Goal: Information Seeking & Learning: Find specific page/section

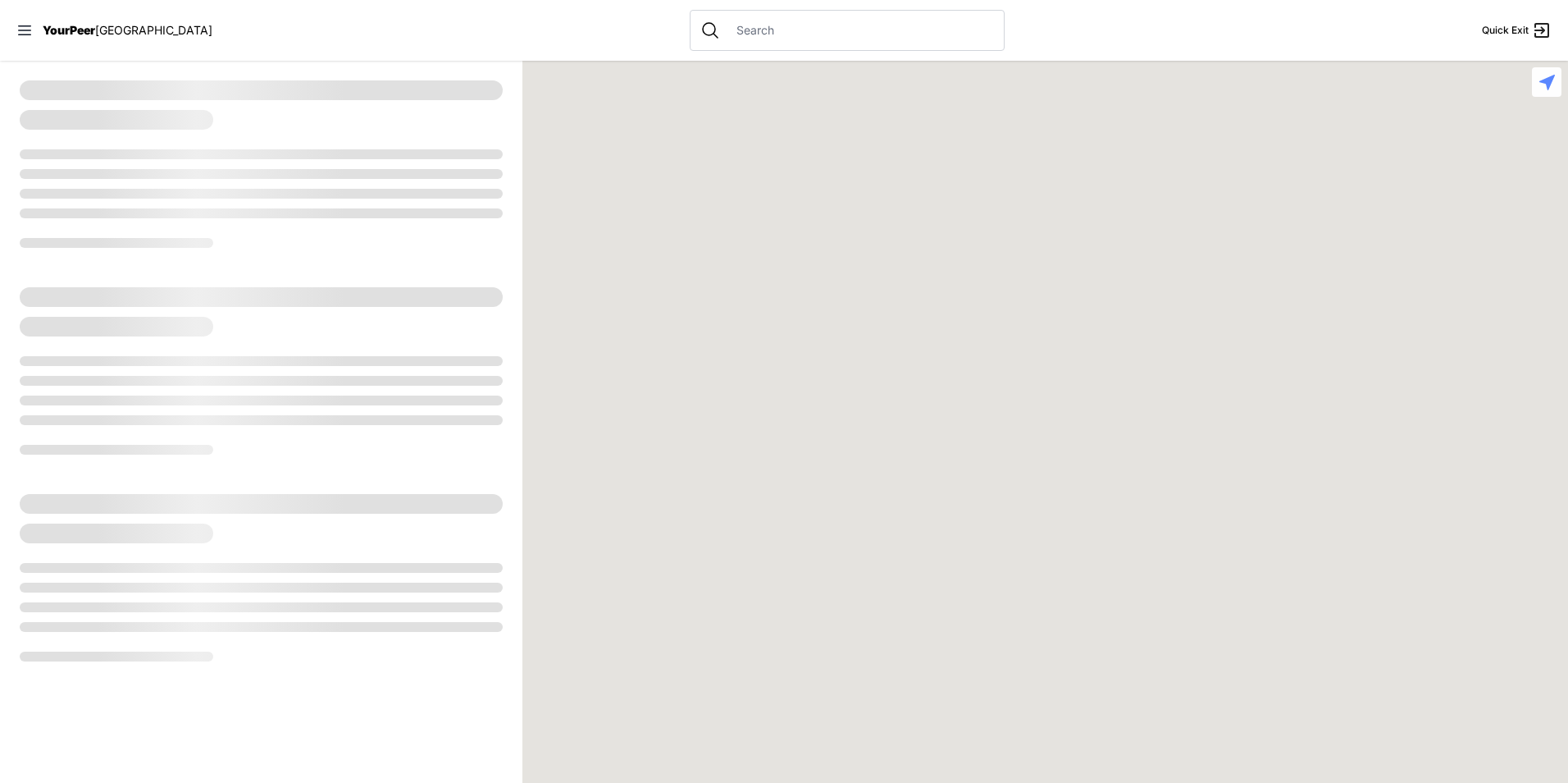
select select "recentlyUpdated"
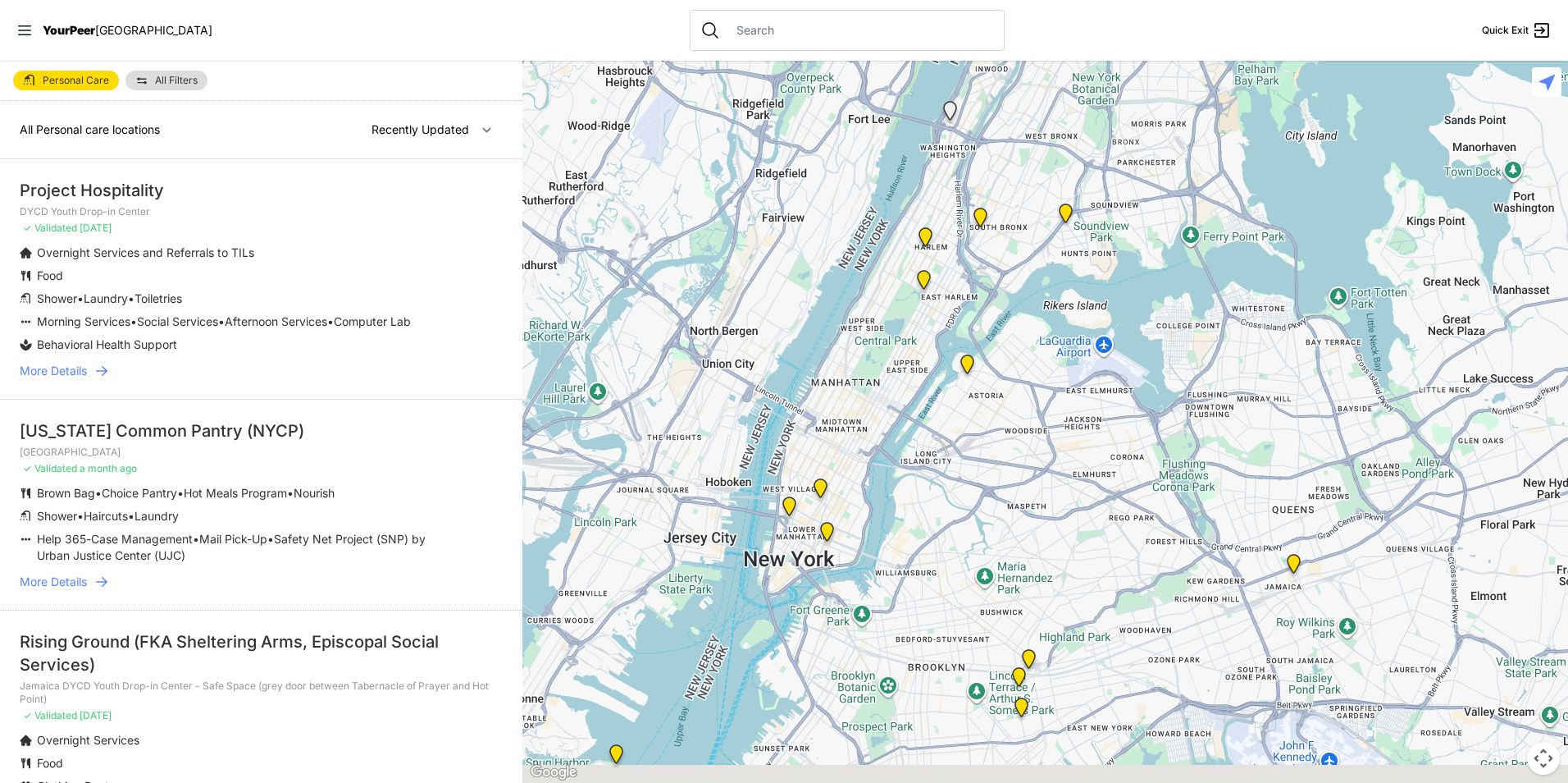
drag, startPoint x: 1150, startPoint y: 659, endPoint x: 886, endPoint y: 425, distance: 352.8
click at [900, 431] on div at bounding box center [1045, 421] width 1046 height 722
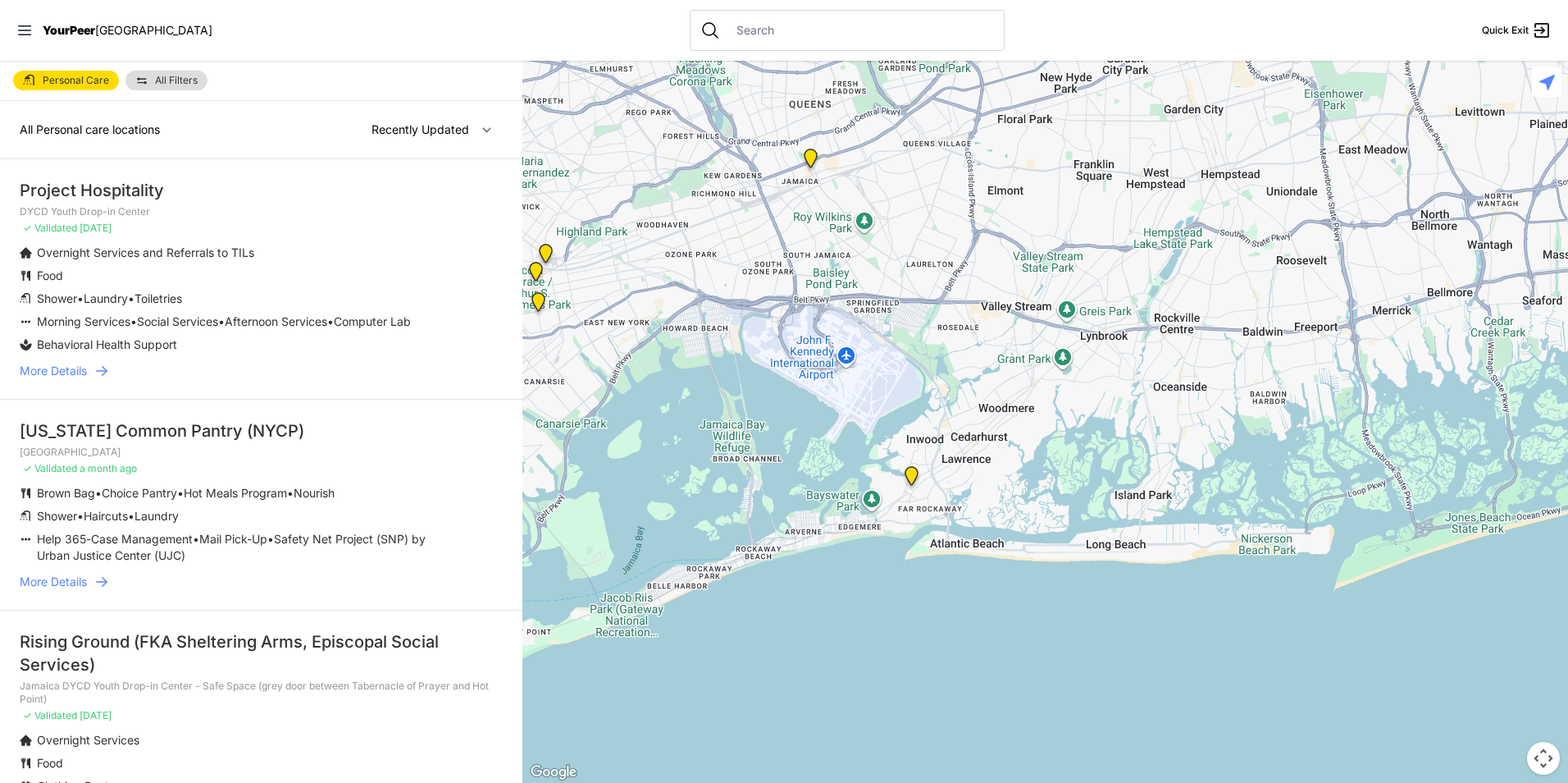
drag, startPoint x: 744, startPoint y: 425, endPoint x: 927, endPoint y: 518, distance: 205.3
click at [927, 518] on div at bounding box center [1045, 421] width 1046 height 722
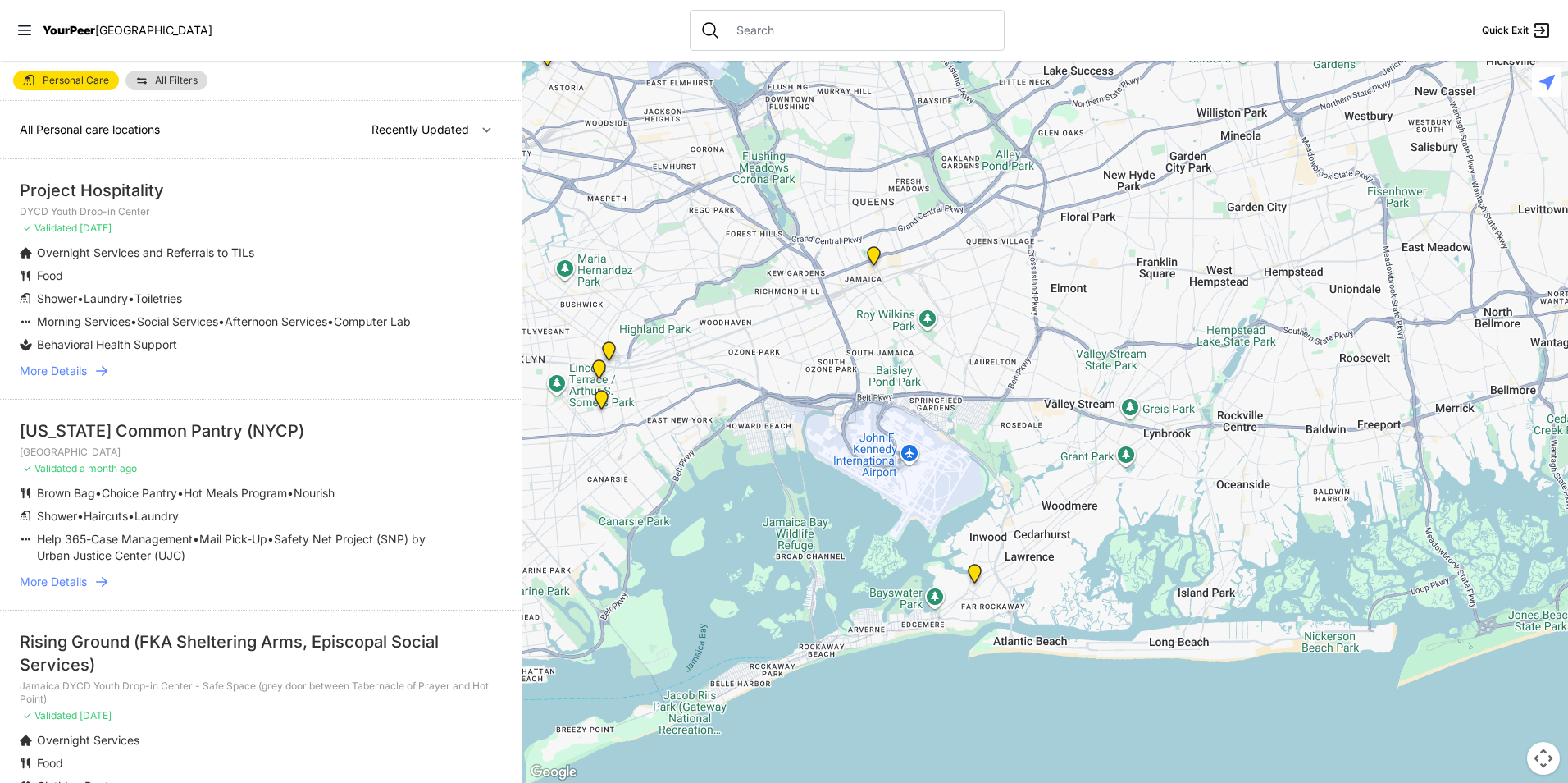
drag, startPoint x: 862, startPoint y: 482, endPoint x: 860, endPoint y: 531, distance: 49.0
click at [860, 531] on div at bounding box center [1045, 421] width 1046 height 722
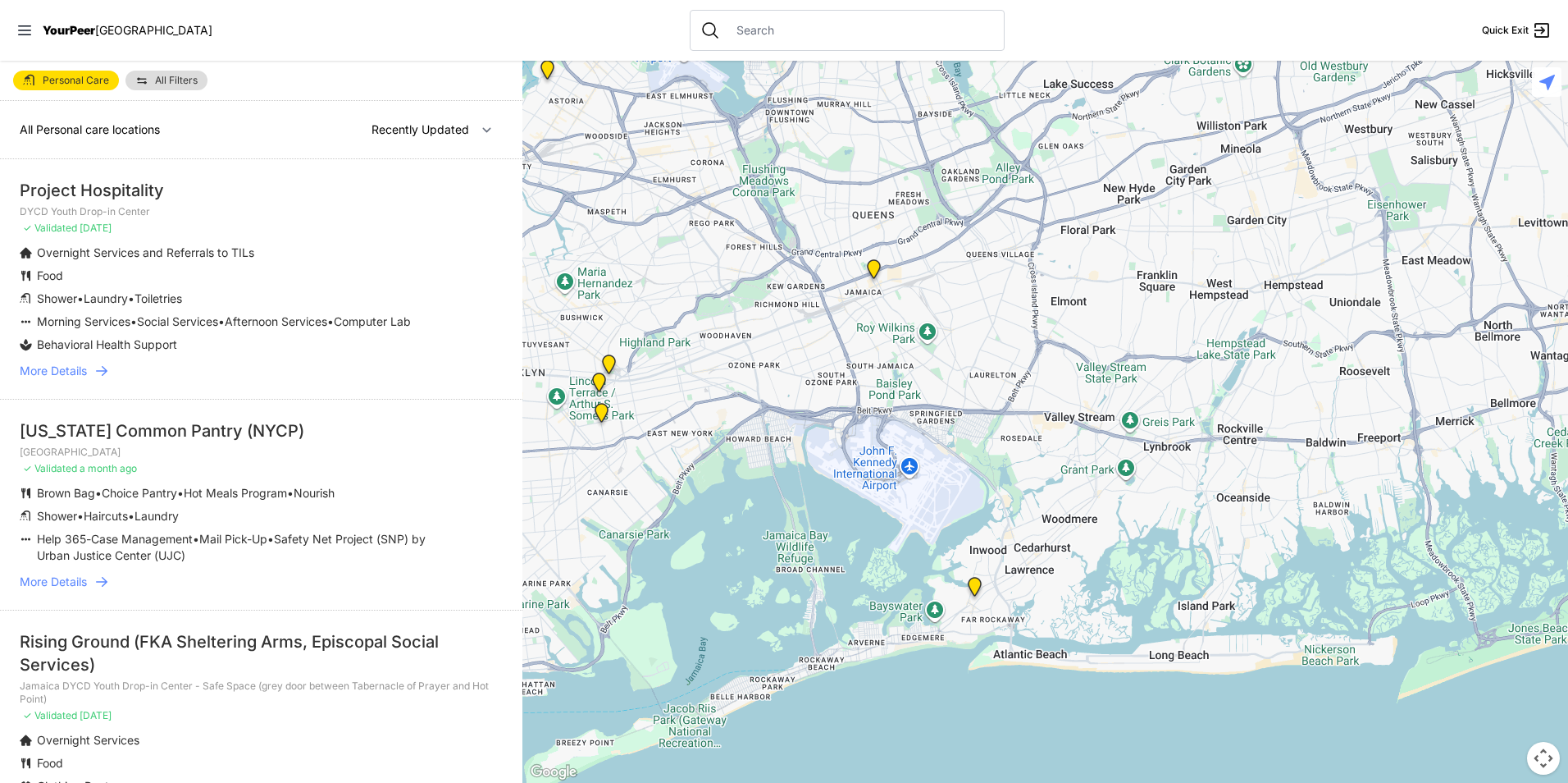
drag, startPoint x: 725, startPoint y: 428, endPoint x: 972, endPoint y: 608, distance: 305.6
click at [971, 607] on div at bounding box center [1045, 421] width 1046 height 722
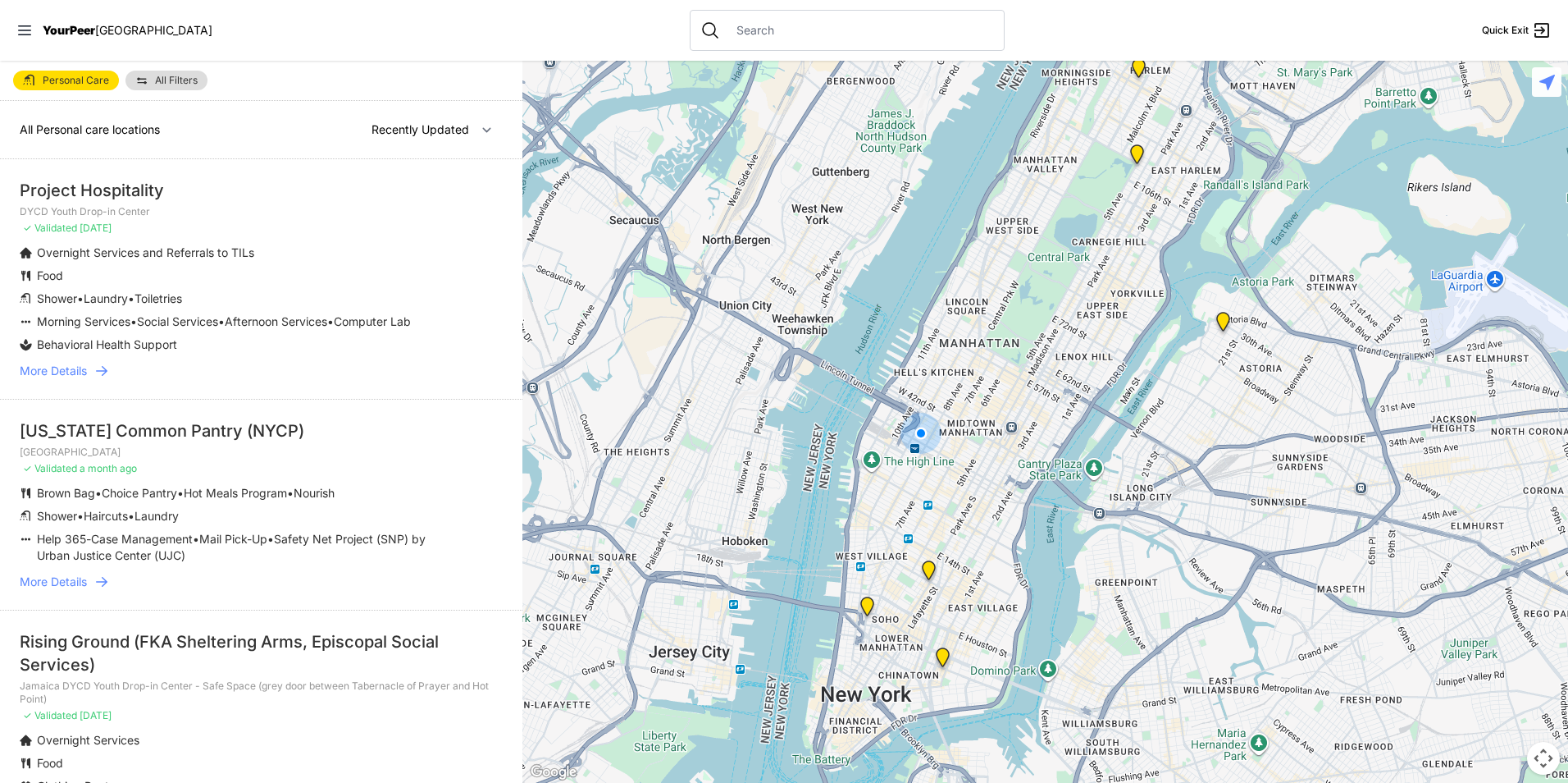
select select "nearby"
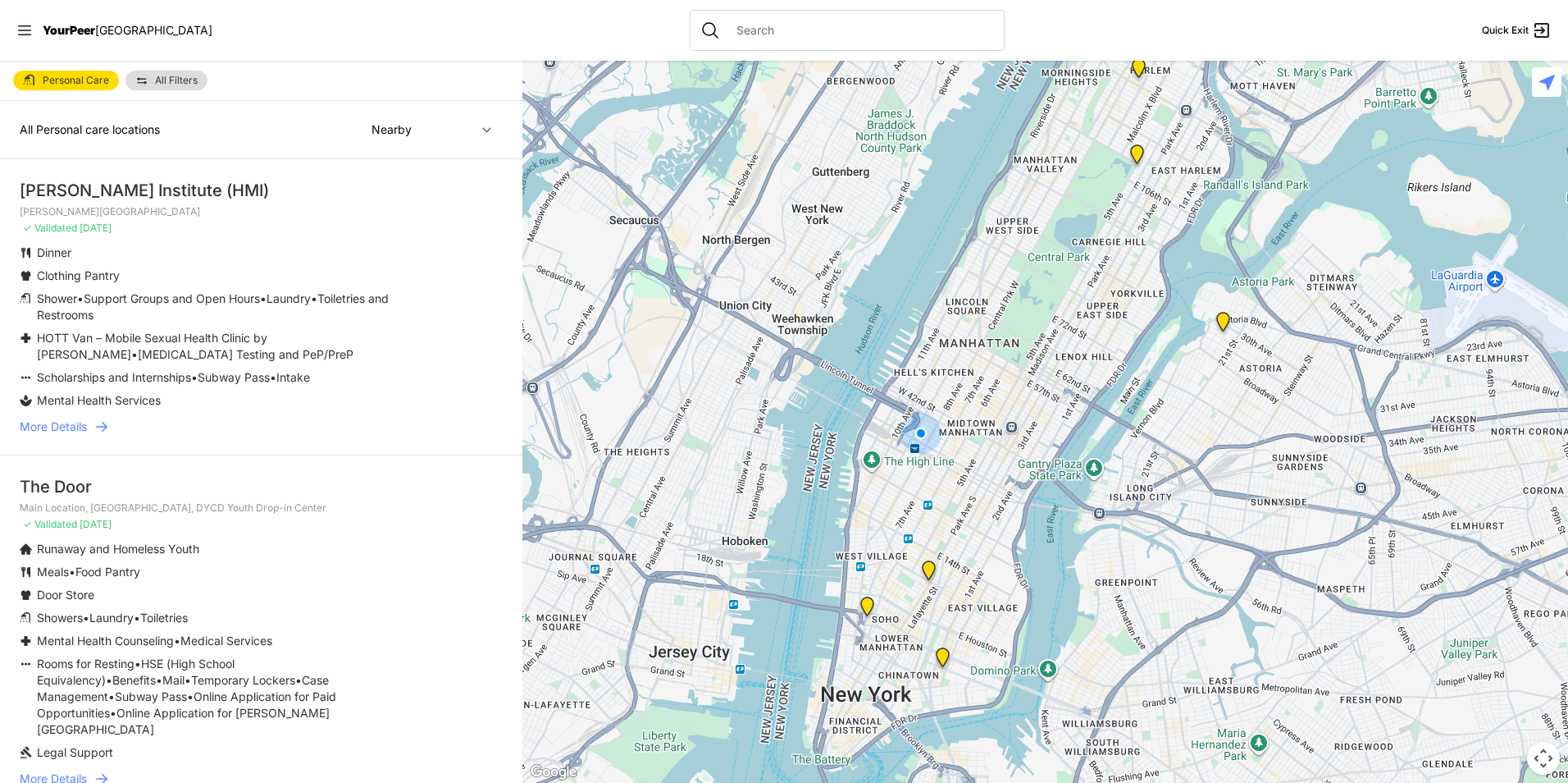
click at [64, 421] on span "More Details" at bounding box center [53, 426] width 67 height 16
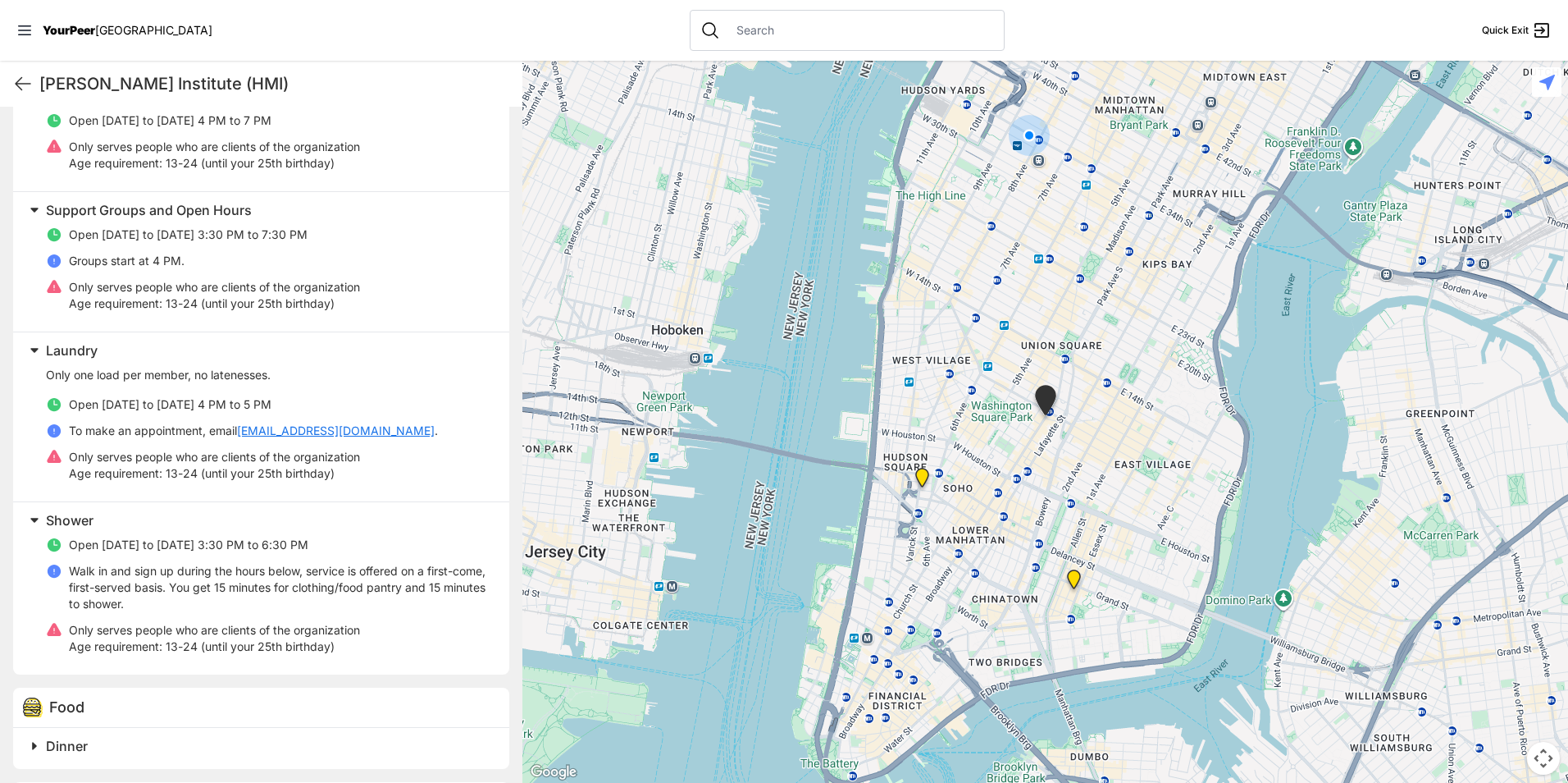
scroll to position [739, 0]
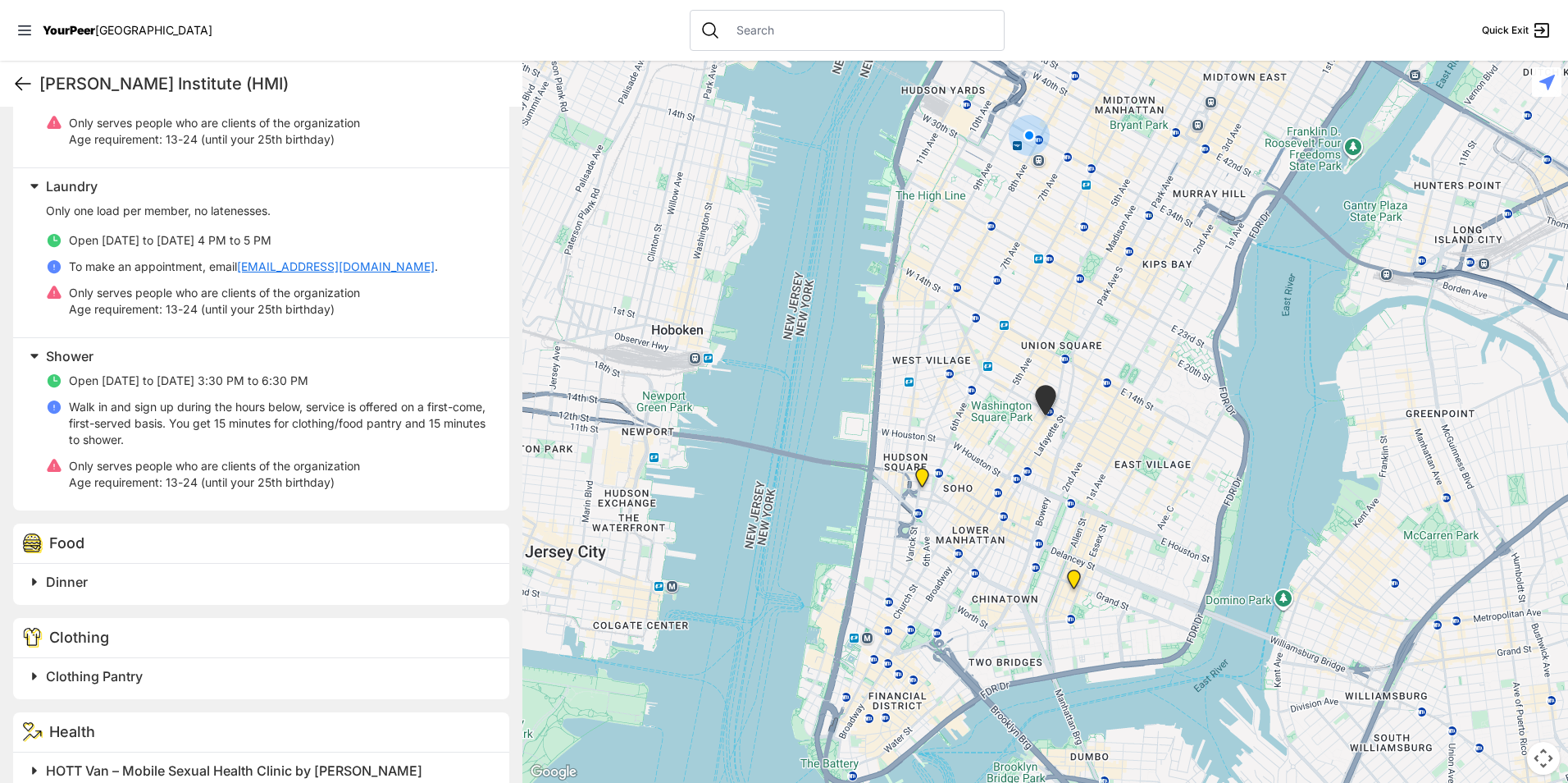
click at [22, 83] on icon at bounding box center [23, 83] width 20 height 20
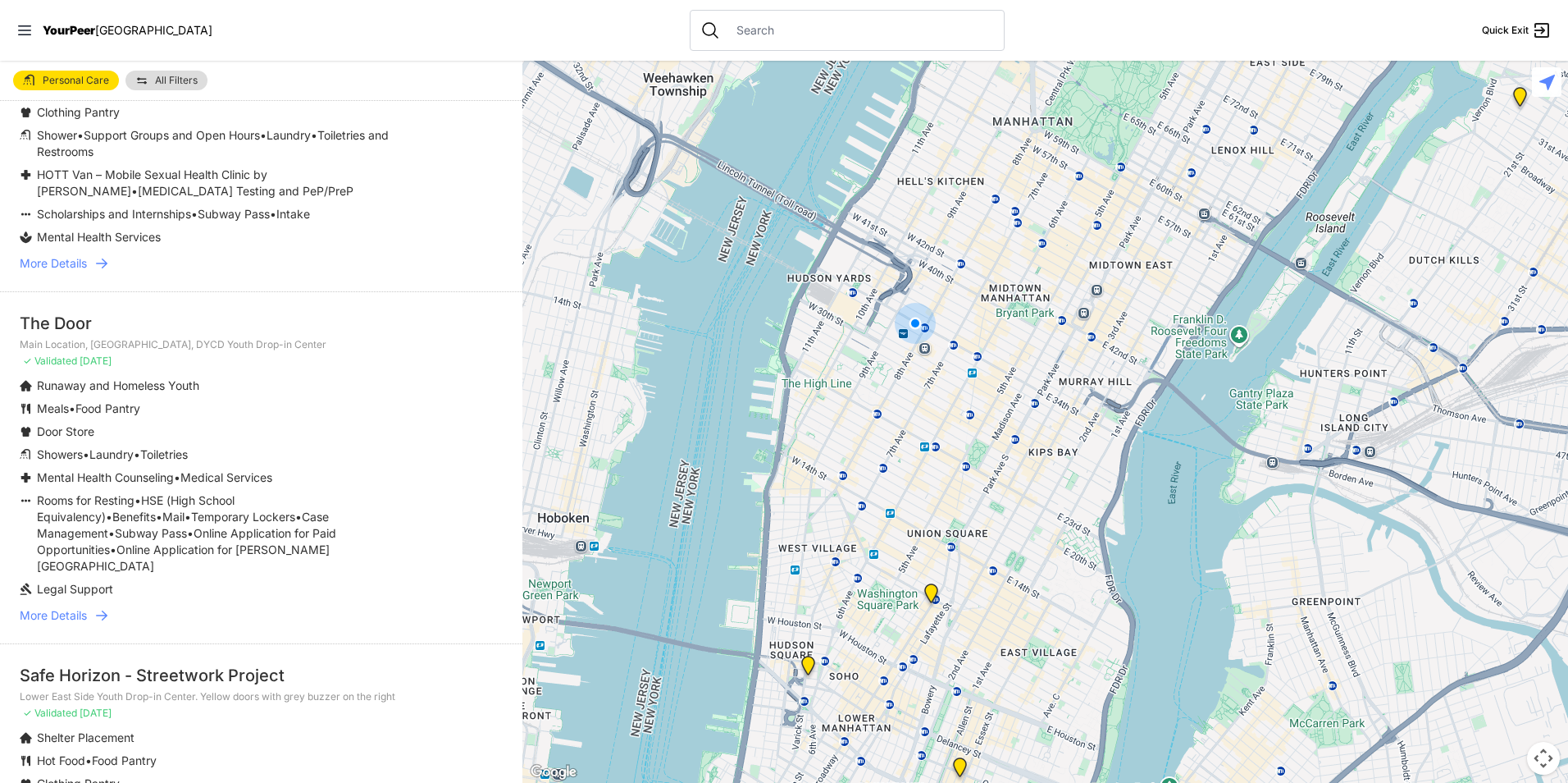
scroll to position [164, 0]
click at [78, 607] on span "More Details" at bounding box center [53, 614] width 67 height 16
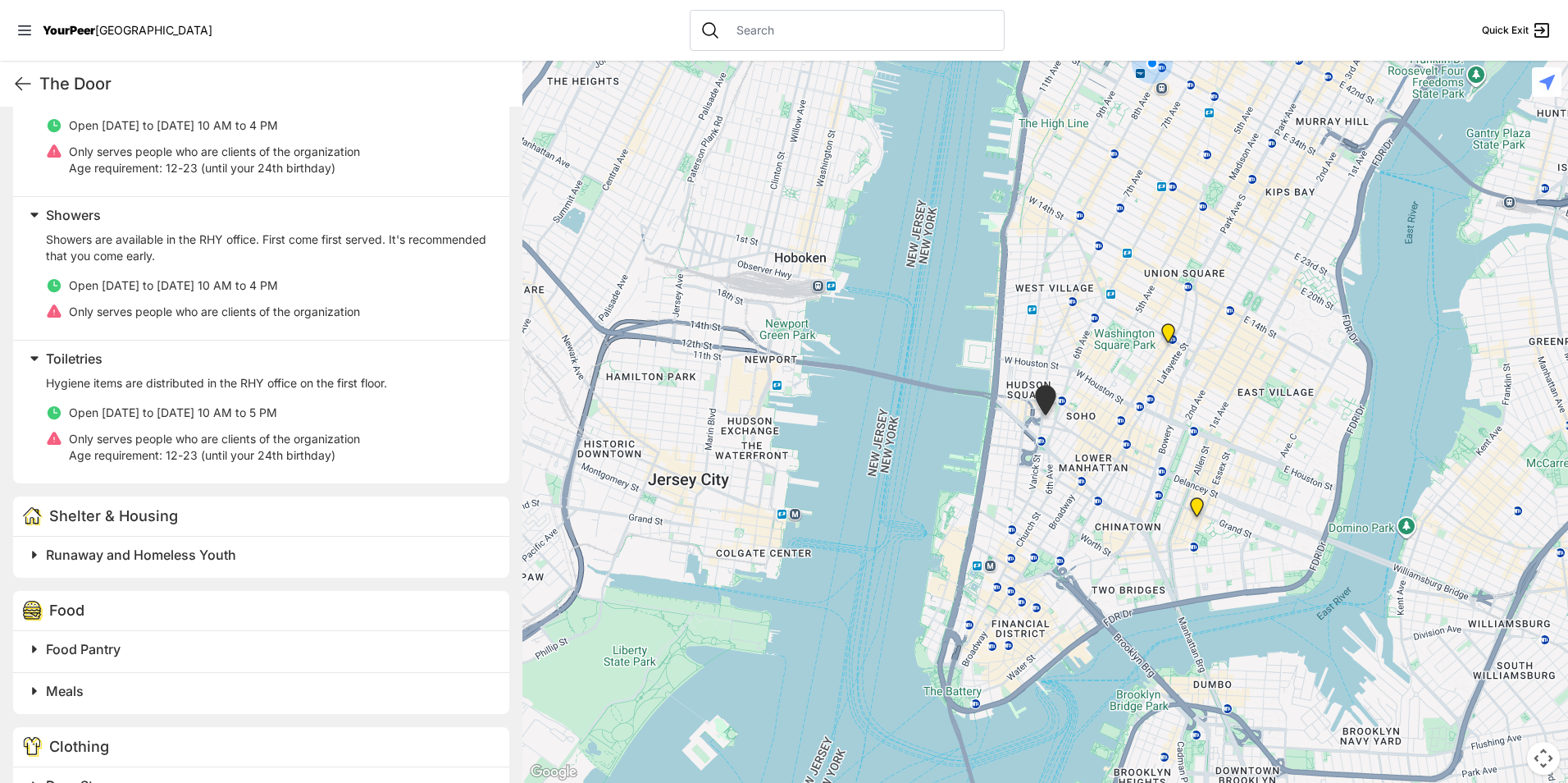
scroll to position [739, 0]
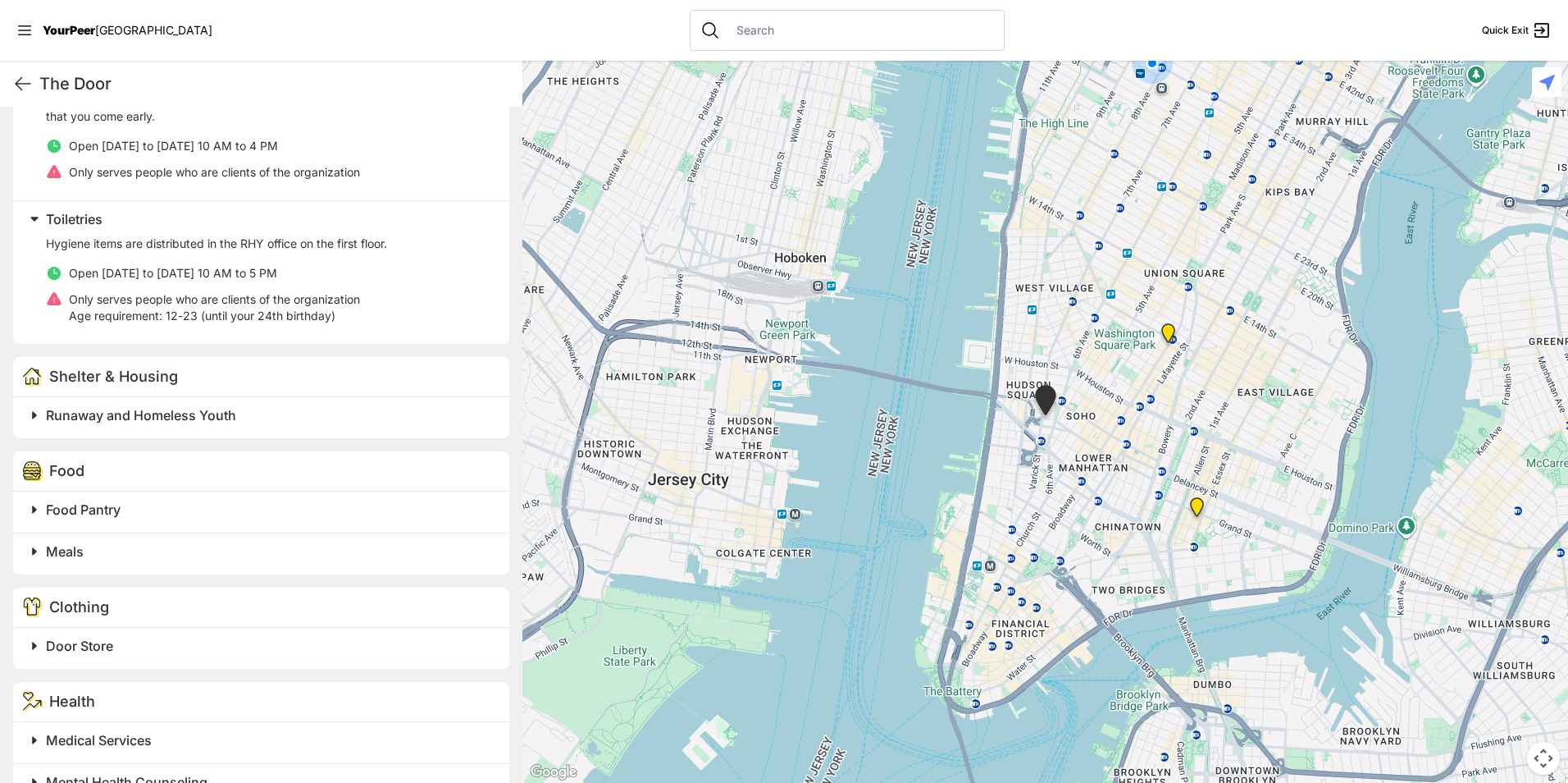
click at [105, 427] on div "Runaway and Homeless Youth" at bounding box center [261, 417] width 496 height 41
click at [110, 423] on span "Runaway and Homeless Youth" at bounding box center [141, 414] width 190 height 16
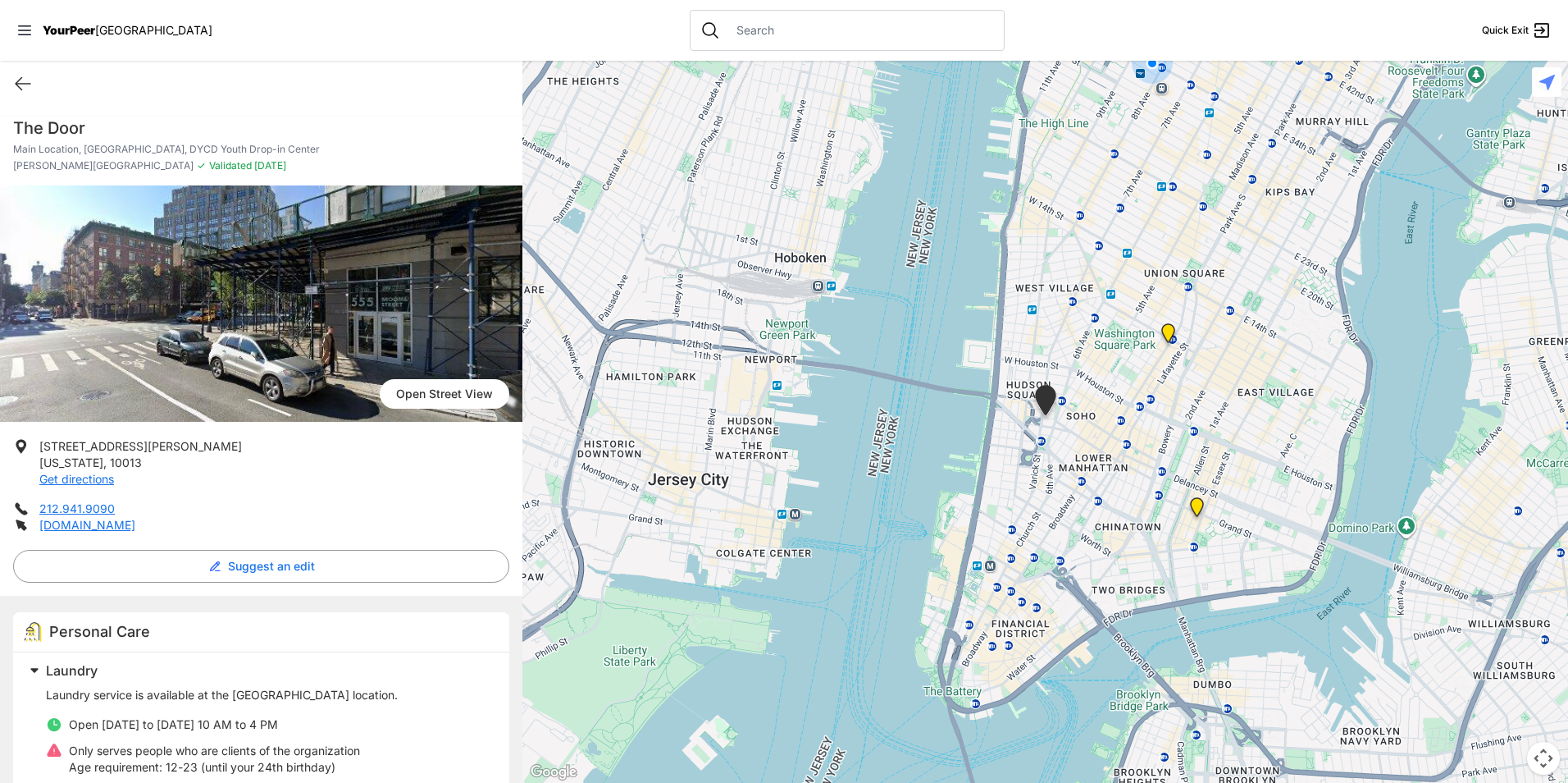
scroll to position [82, 0]
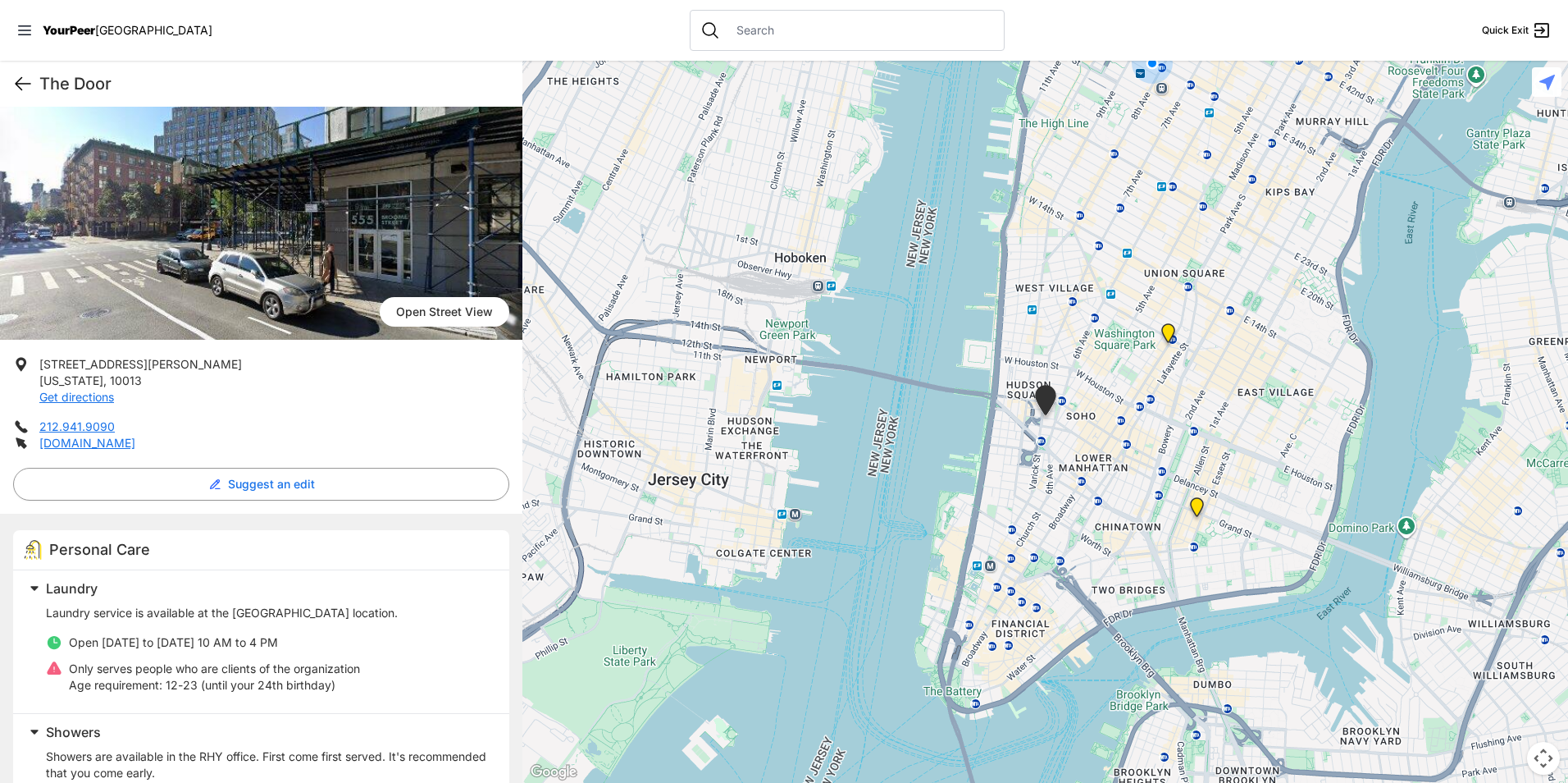
click at [16, 89] on icon at bounding box center [23, 83] width 20 height 20
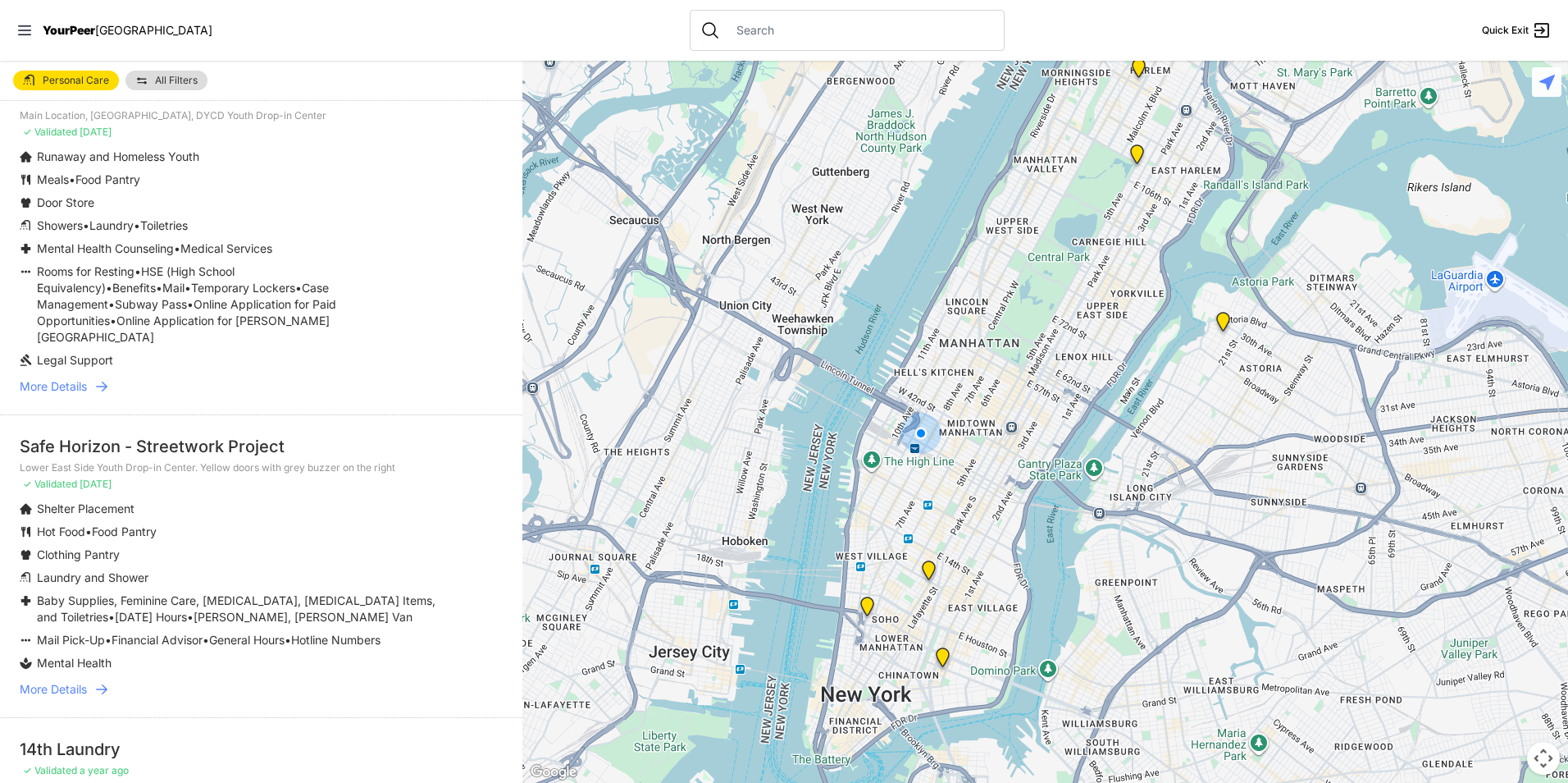
scroll to position [410, 0]
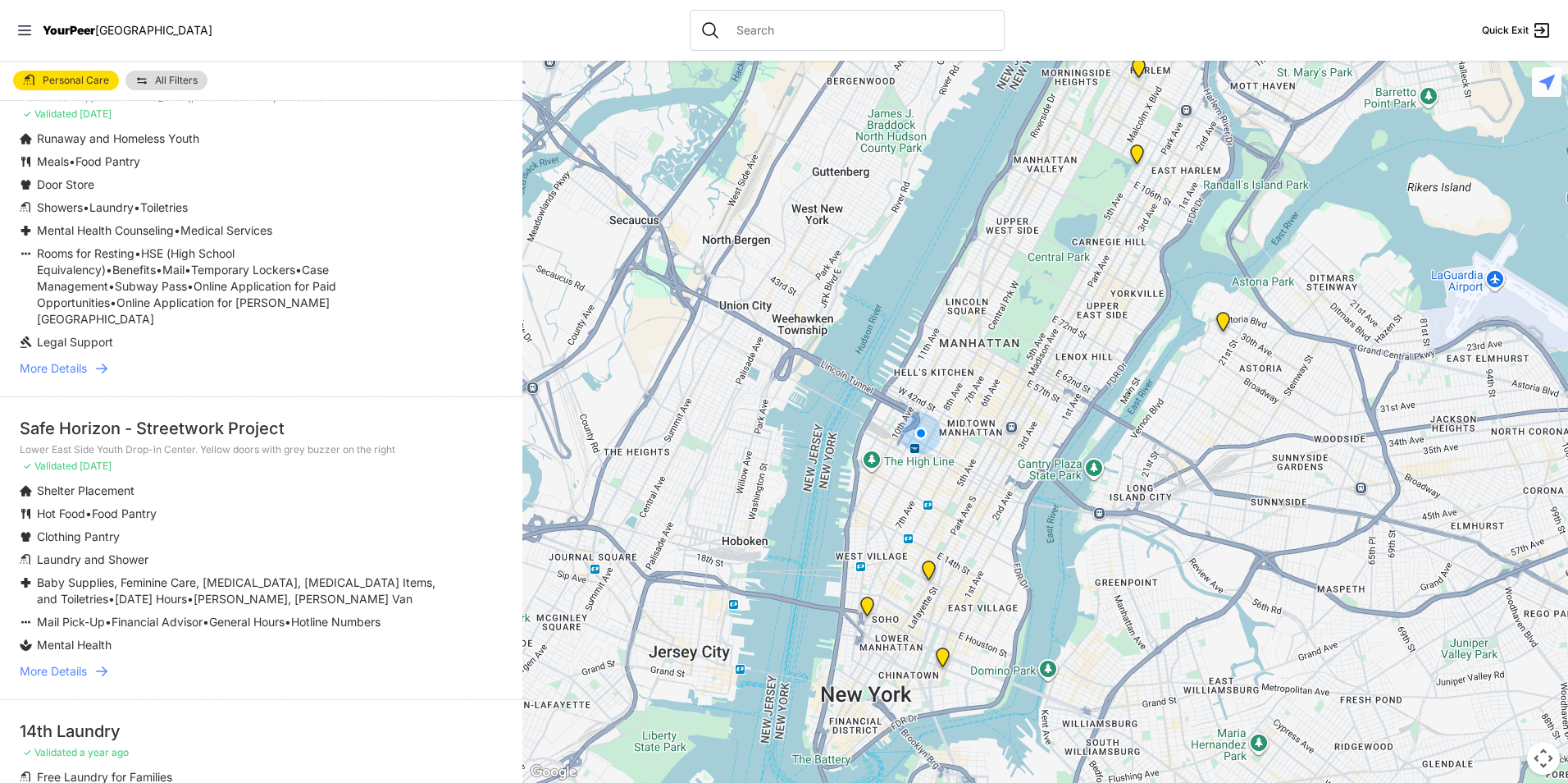
click at [89, 663] on link "More Details" at bounding box center [261, 671] width 483 height 16
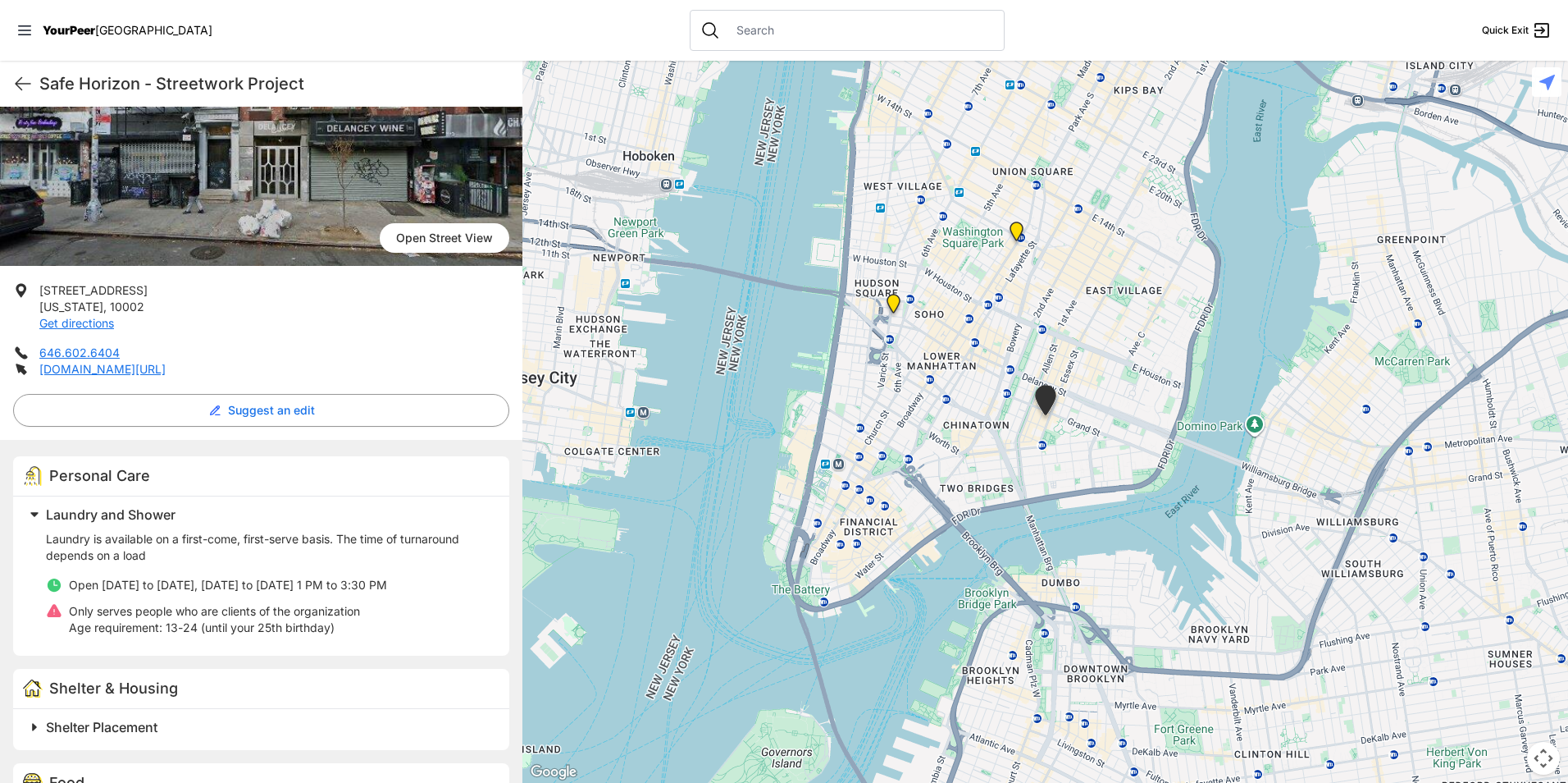
scroll to position [61, 0]
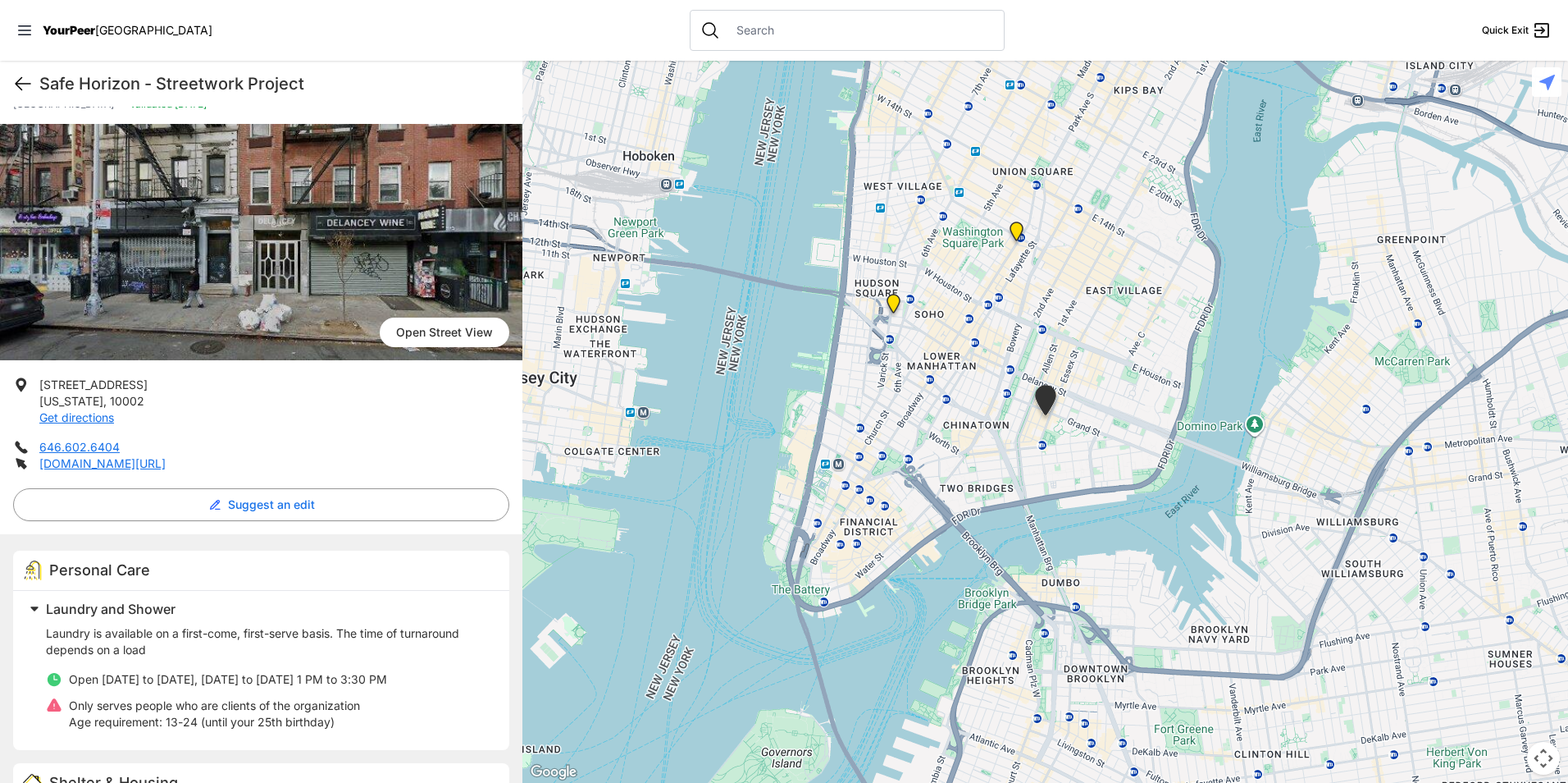
click at [20, 89] on icon at bounding box center [24, 84] width 15 height 12
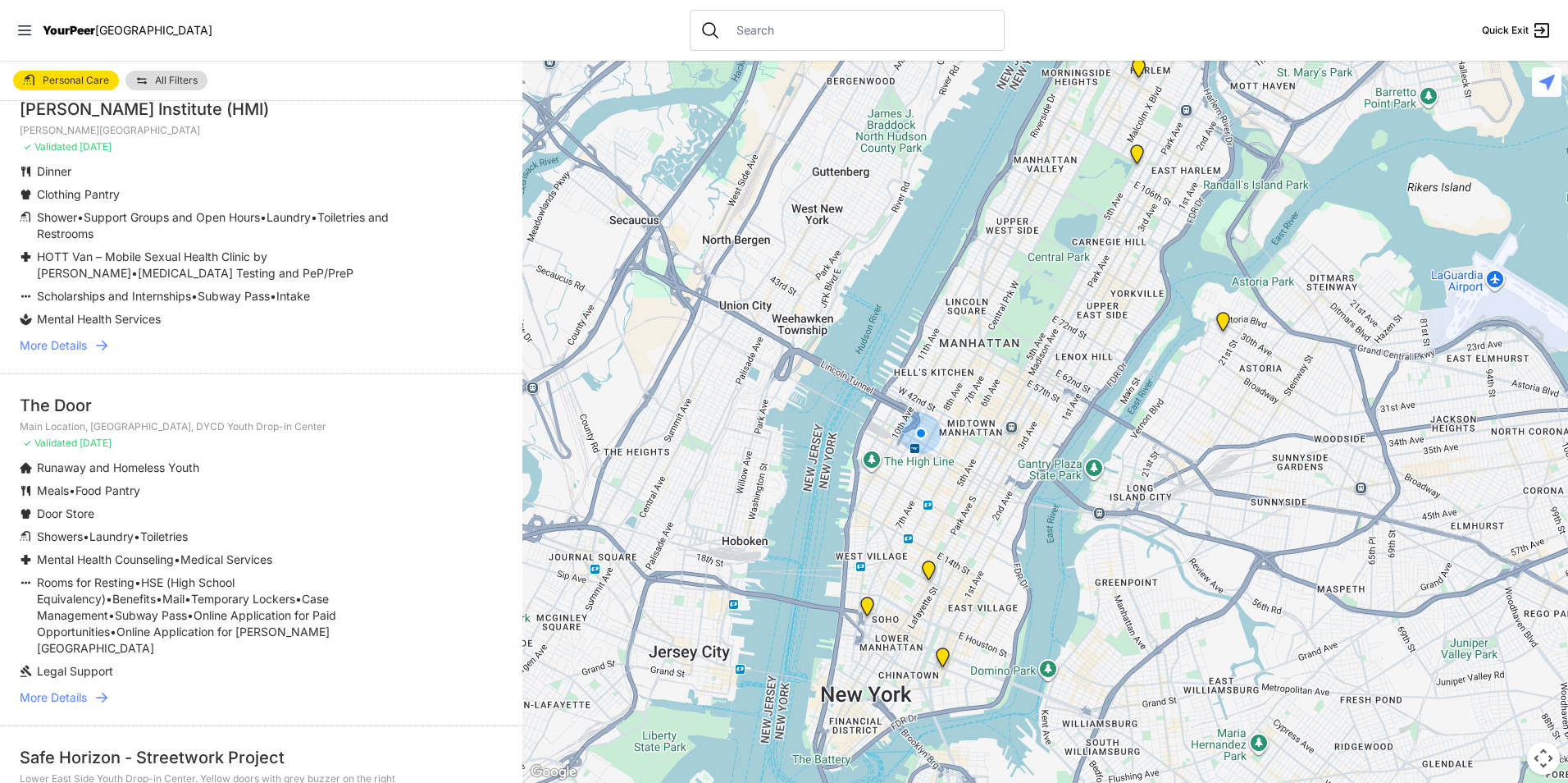
scroll to position [82, 0]
click at [291, 223] on span "Laundry" at bounding box center [289, 216] width 44 height 14
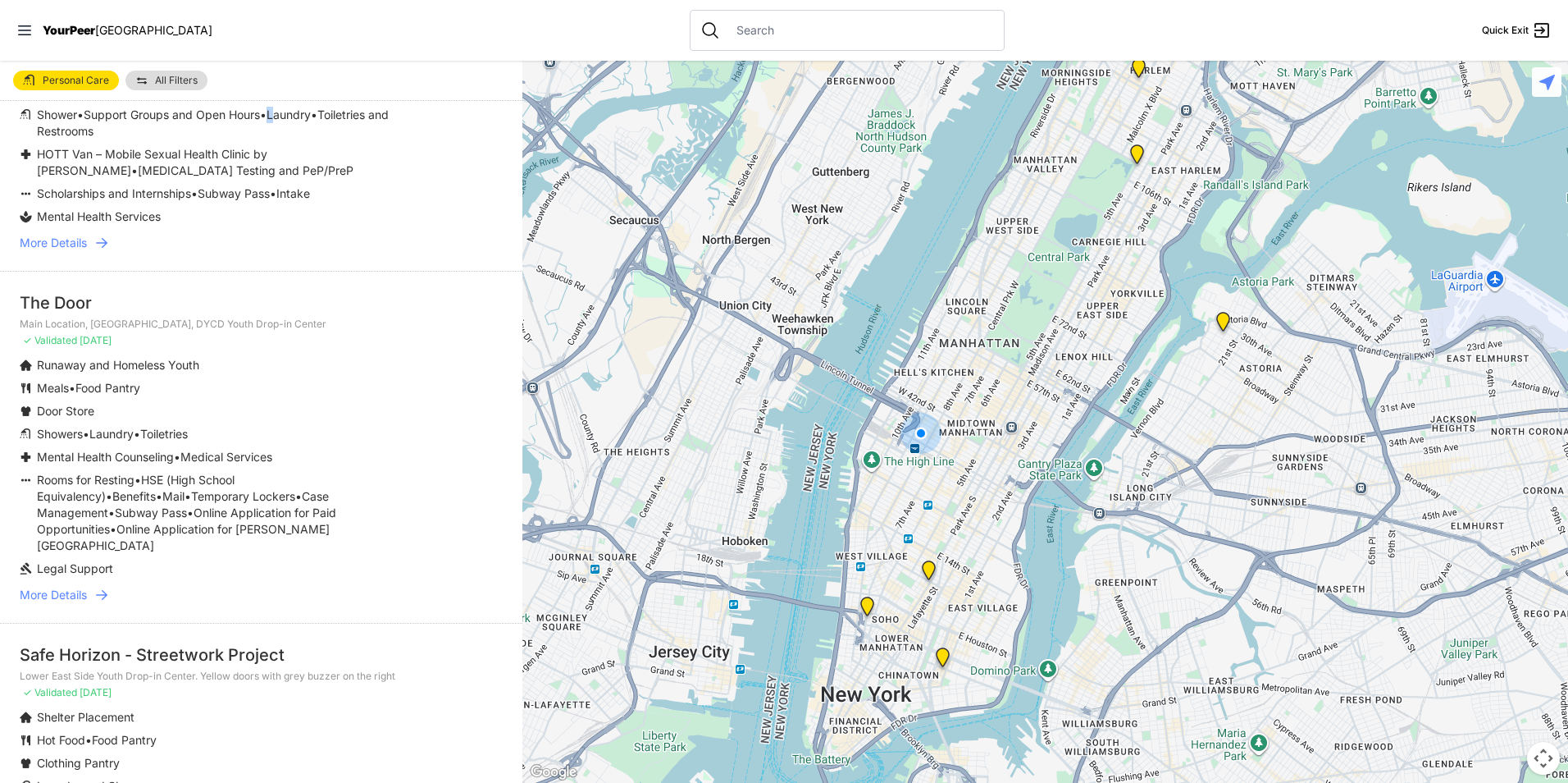
scroll to position [0, 0]
